Goal: Task Accomplishment & Management: Manage account settings

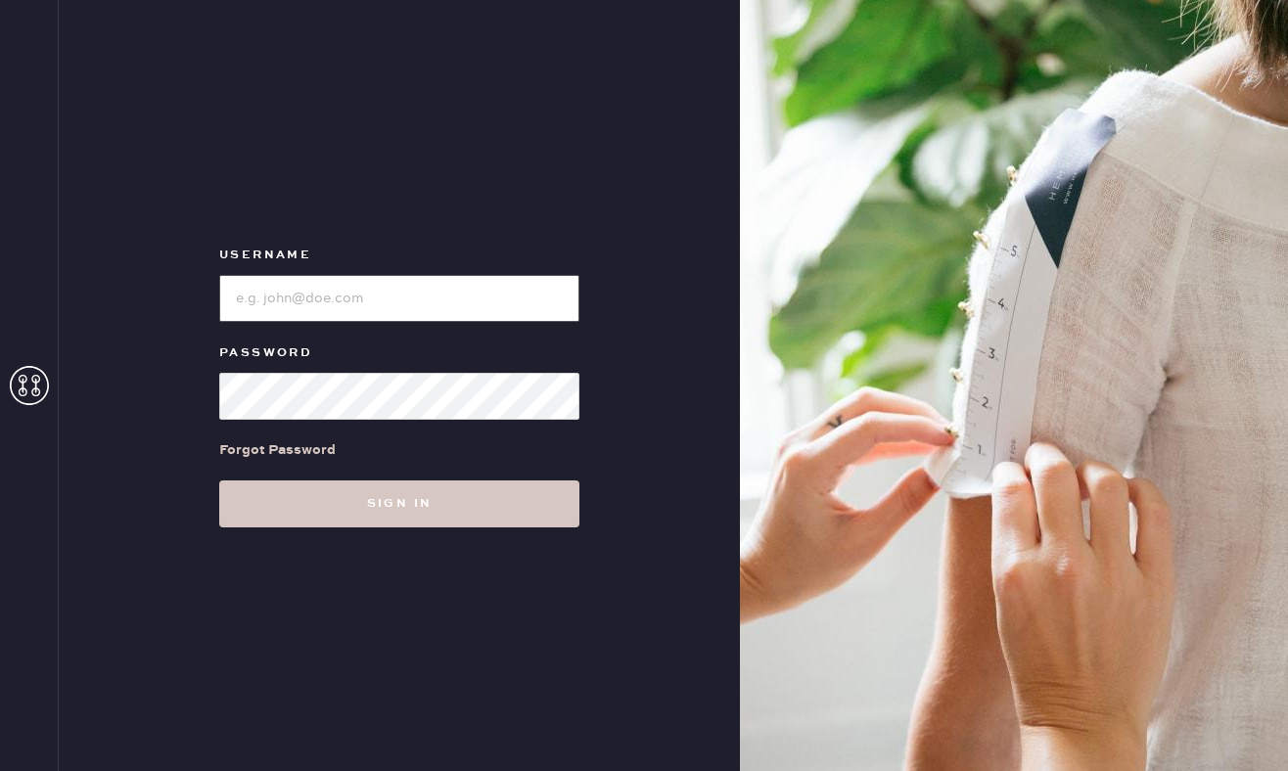
click at [436, 297] on input "loginName" at bounding box center [399, 298] width 360 height 47
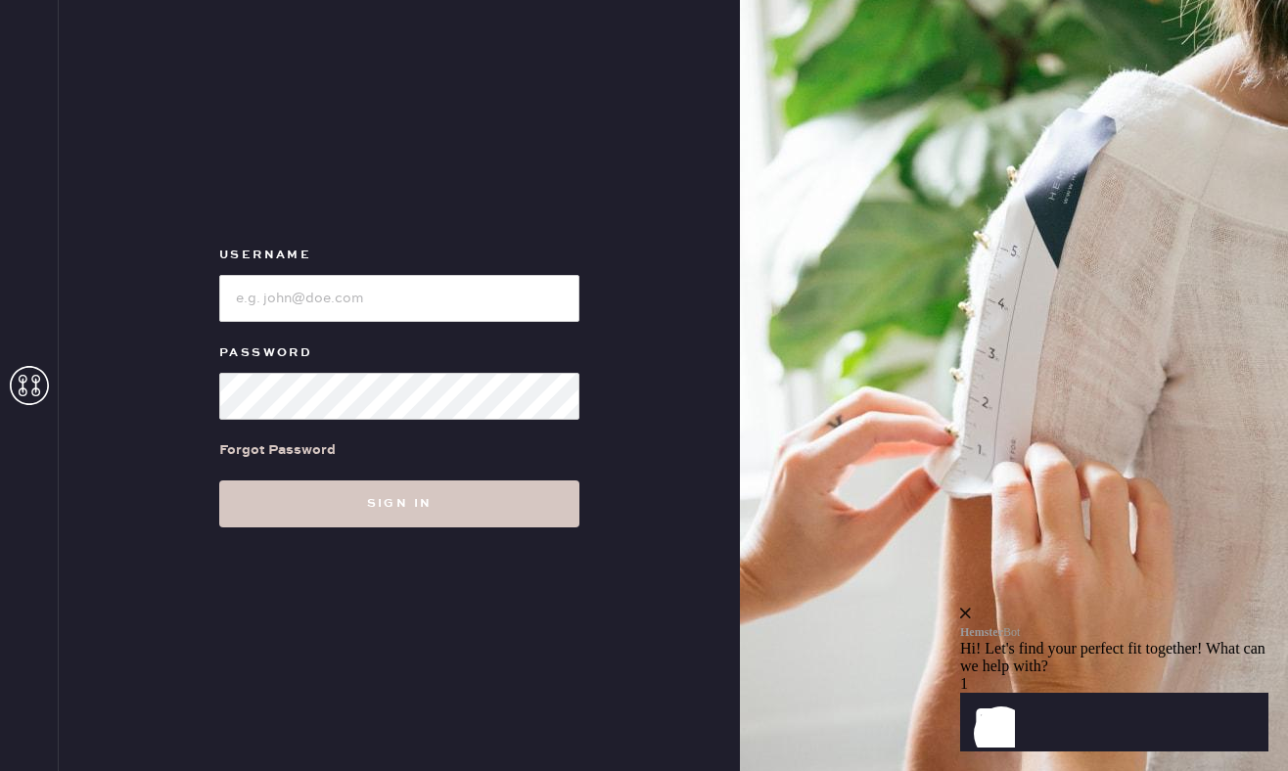
click at [34, 383] on icon at bounding box center [29, 385] width 39 height 39
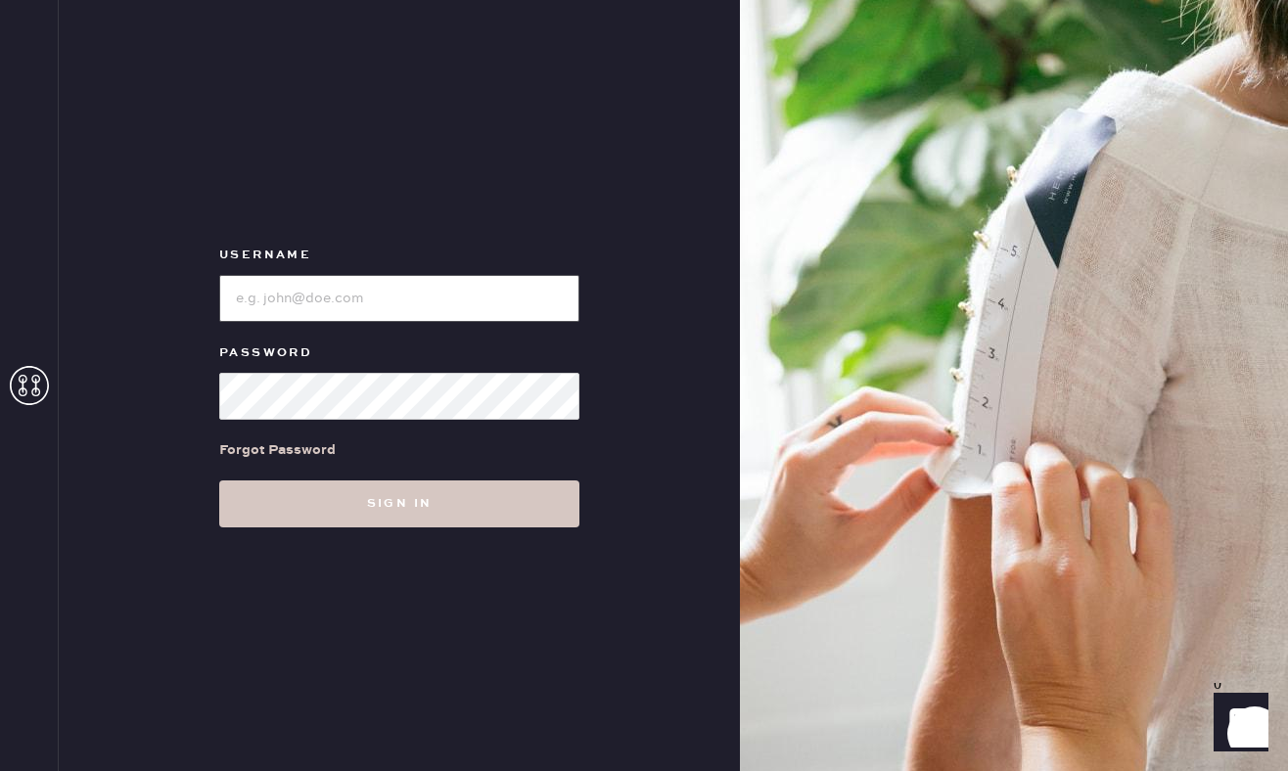
click at [373, 296] on input "loginName" at bounding box center [399, 298] width 360 height 47
type input "carolinegcrawford7@gmsil.com"
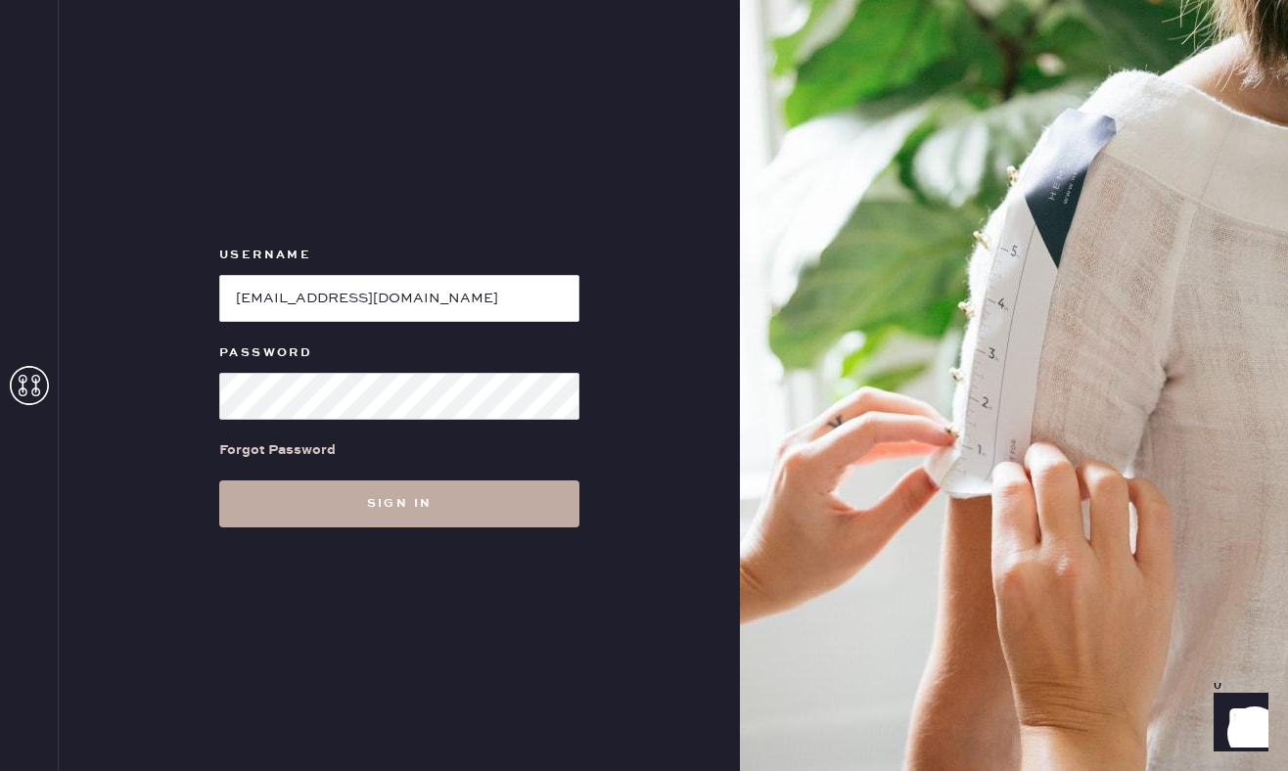
click at [352, 492] on button "Sign in" at bounding box center [399, 503] width 360 height 47
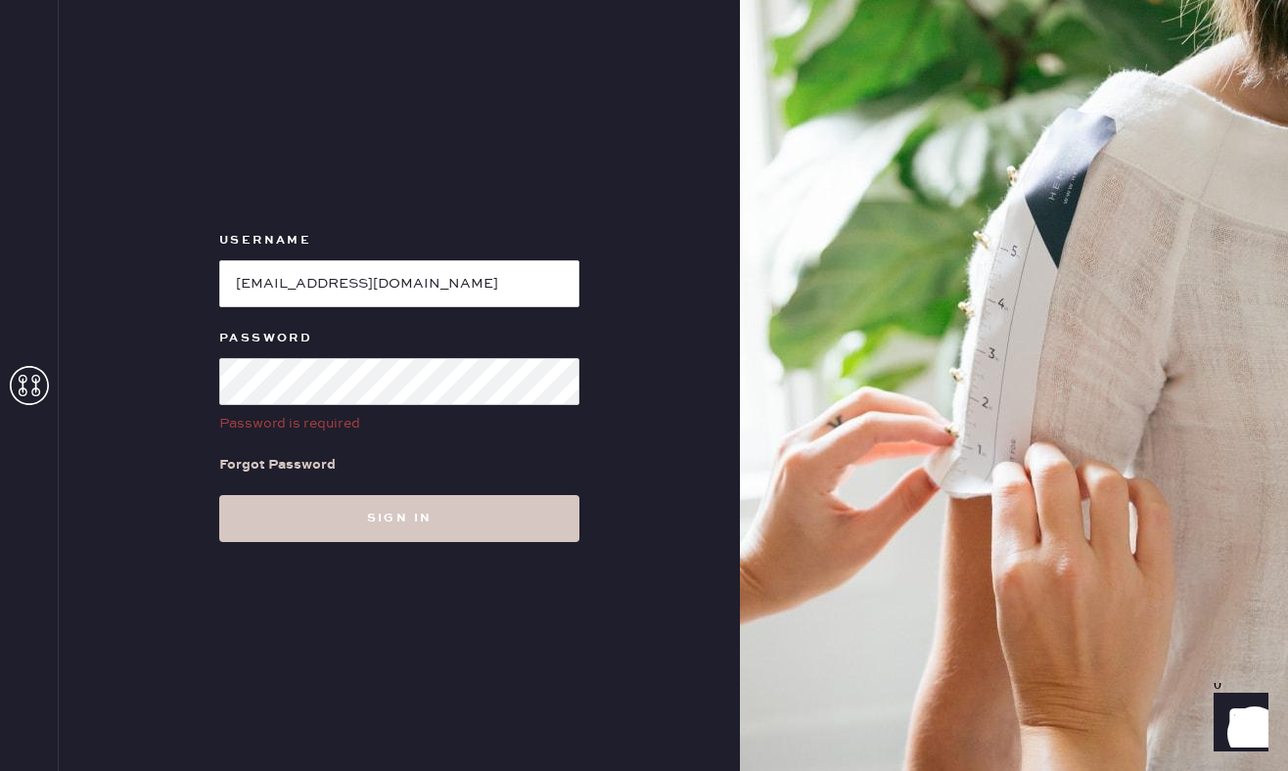
click at [25, 398] on icon at bounding box center [29, 385] width 39 height 39
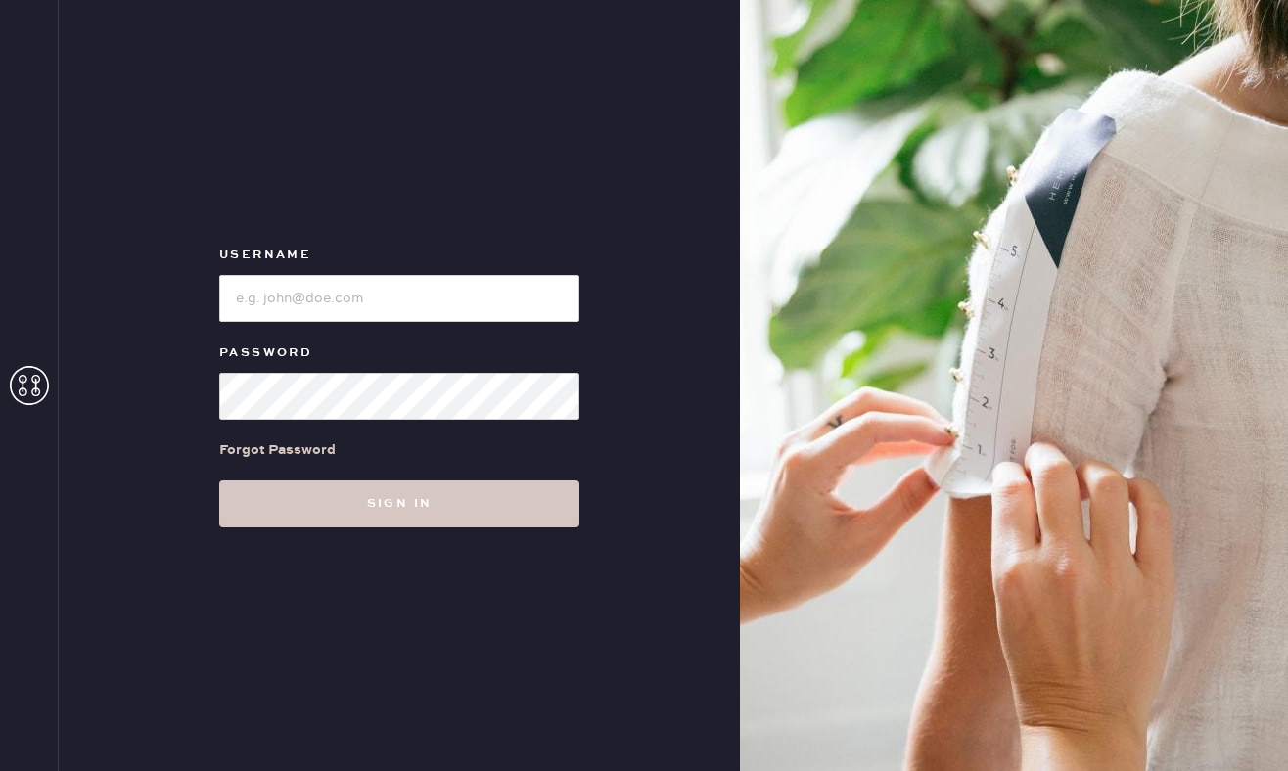
click at [25, 397] on icon at bounding box center [29, 385] width 39 height 39
